Goal: Information Seeking & Learning: Find specific fact

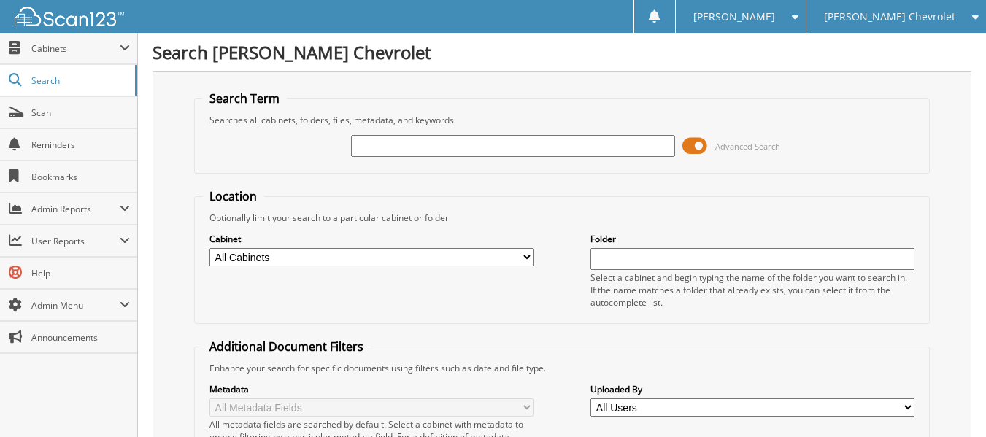
click at [379, 145] on input "text" at bounding box center [513, 146] width 324 height 22
type input "darwin"
click at [527, 258] on select "All Cabinets 8300's ACCOUNTS PAYABLE AMEX ARBITRATION DEALS BENEFITS CAR DEALS" at bounding box center [371, 257] width 324 height 18
select select "47822"
click at [209, 248] on select "All Cabinets 8300's ACCOUNTS PAYABLE AMEX ARBITRATION DEALS BENEFITS CAR DEALS" at bounding box center [371, 257] width 324 height 18
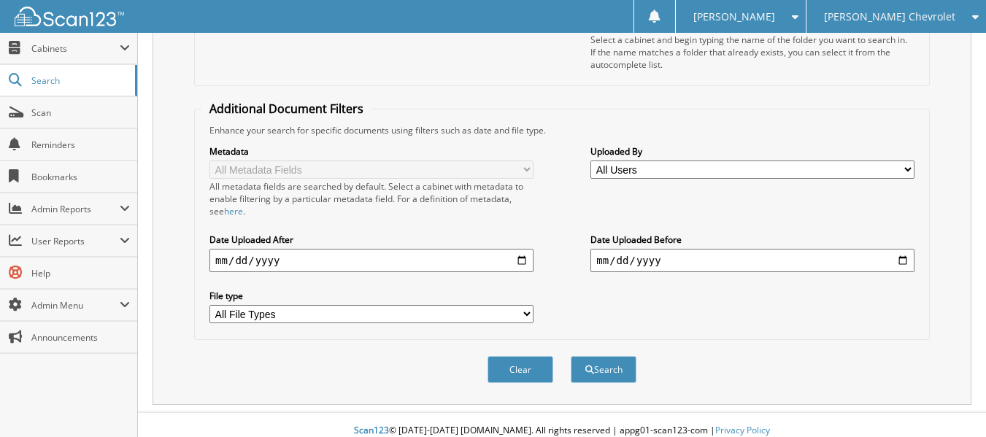
scroll to position [250, 0]
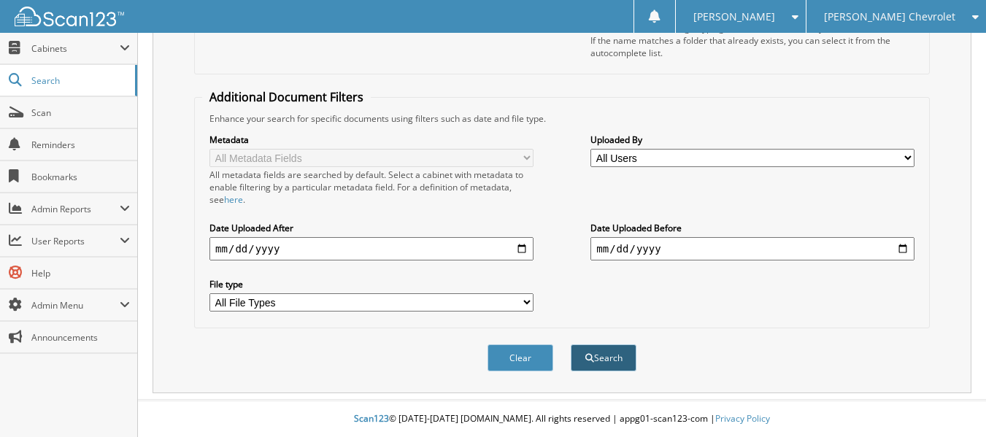
click at [622, 360] on button "Search" at bounding box center [604, 357] width 66 height 27
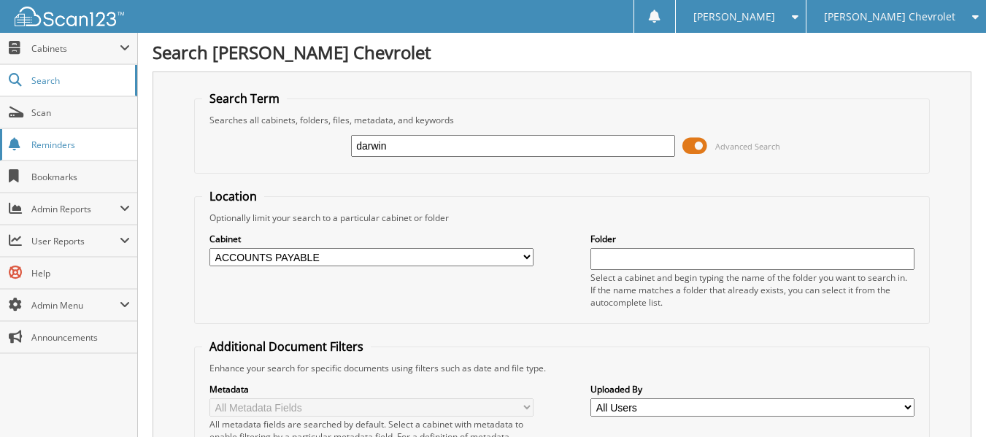
drag, startPoint x: 388, startPoint y: 152, endPoint x: 115, endPoint y: 152, distance: 273.6
click at [115, 152] on body "Renee G. Settings Logout John Megel Chevrolet John Megel Ford Close Cabinets Se…" at bounding box center [493, 369] width 986 height 738
type input "[PERSON_NAME]"
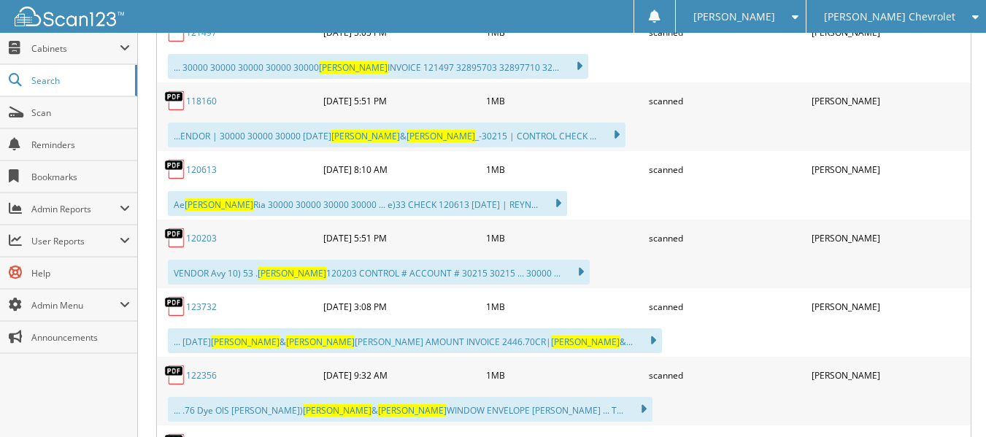
scroll to position [876, 0]
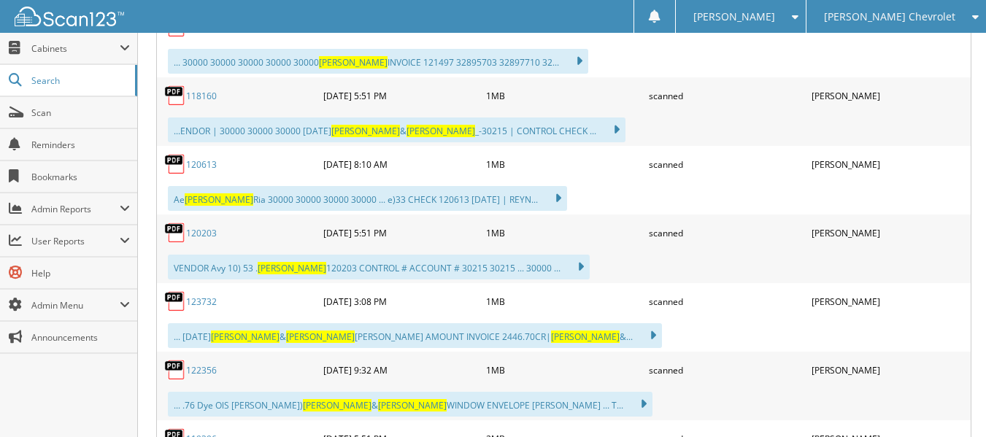
click at [193, 302] on link "123732" at bounding box center [201, 301] width 31 height 12
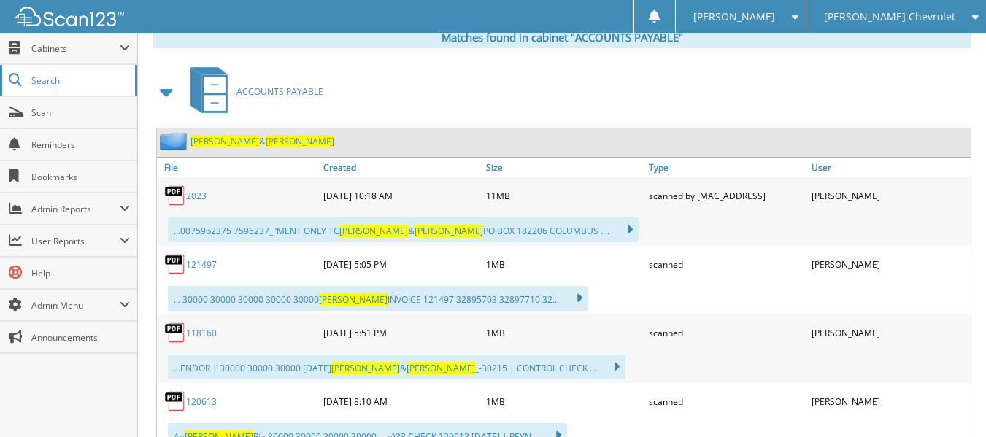
scroll to position [511, 0]
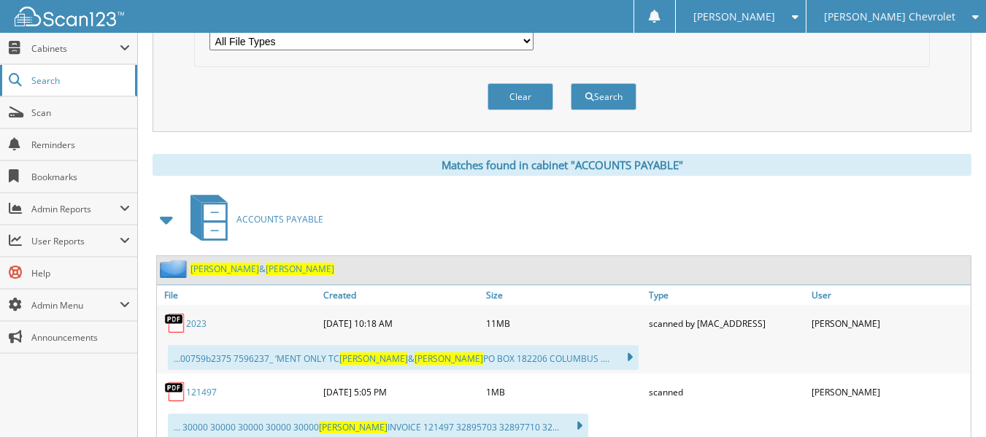
click at [39, 82] on span "Search" at bounding box center [79, 80] width 96 height 12
